Goal: Find specific page/section: Find specific page/section

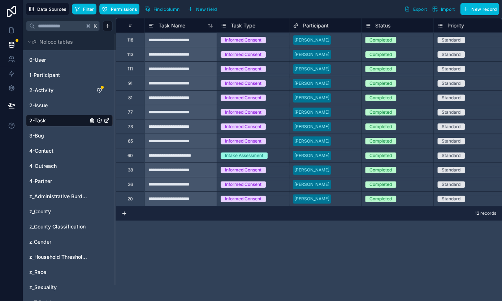
click at [88, 9] on span "Filter" at bounding box center [88, 9] width 11 height 5
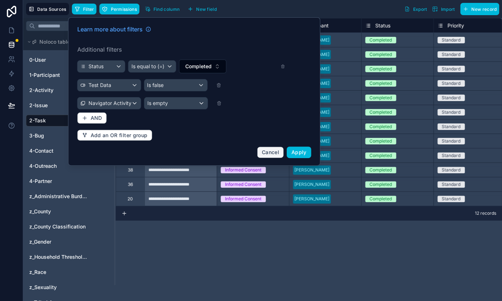
click at [261, 153] on button "Cancel" at bounding box center [270, 153] width 27 height 12
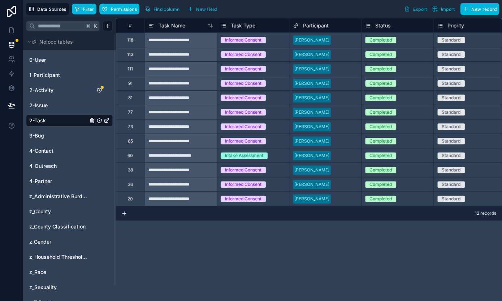
click at [84, 13] on button "Filter" at bounding box center [84, 9] width 25 height 11
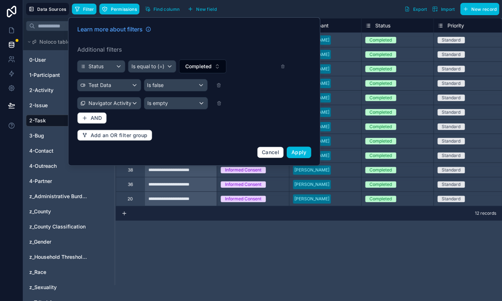
click at [243, 151] on div "Cancel Apply" at bounding box center [194, 153] width 234 height 12
click at [271, 150] on span "Cancel" at bounding box center [270, 152] width 17 height 6
